Goal: Find specific page/section: Find specific page/section

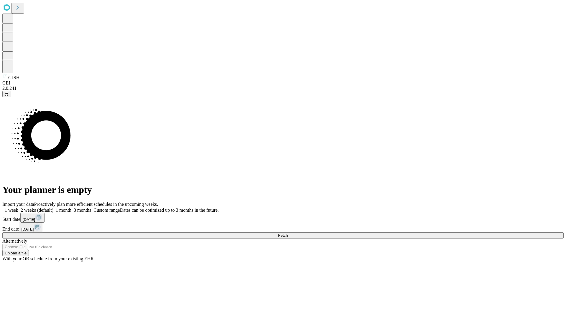
click at [288, 233] on span "Fetch" at bounding box center [283, 235] width 10 height 4
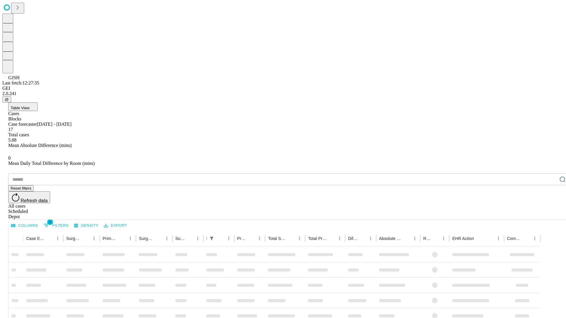
click at [551, 214] on div "Depot" at bounding box center [288, 216] width 561 height 5
